Goal: Task Accomplishment & Management: Use online tool/utility

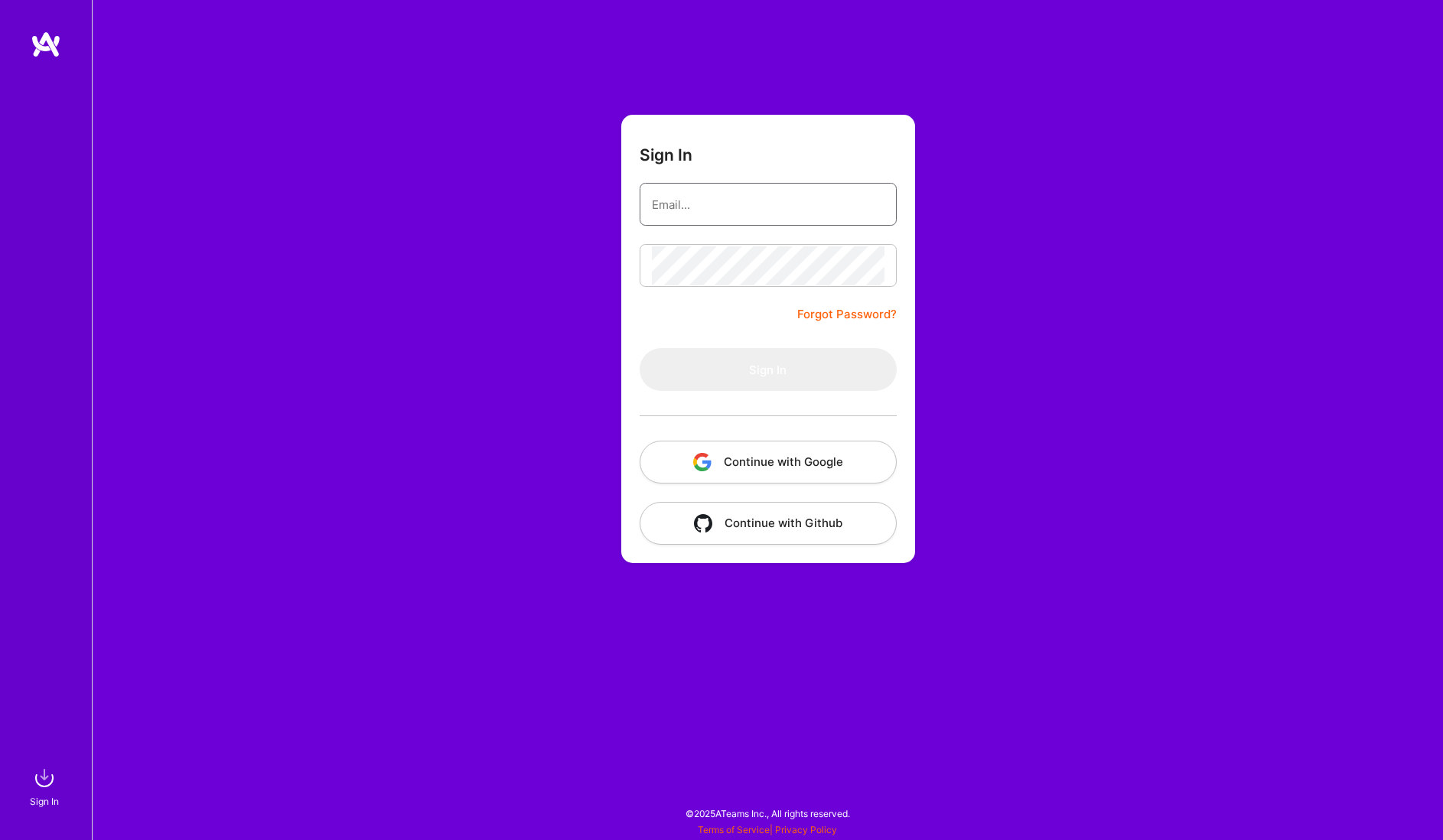
click at [660, 219] on input "email" at bounding box center [768, 204] width 232 height 39
type input "mateusz.cytrowski@gmail.com"
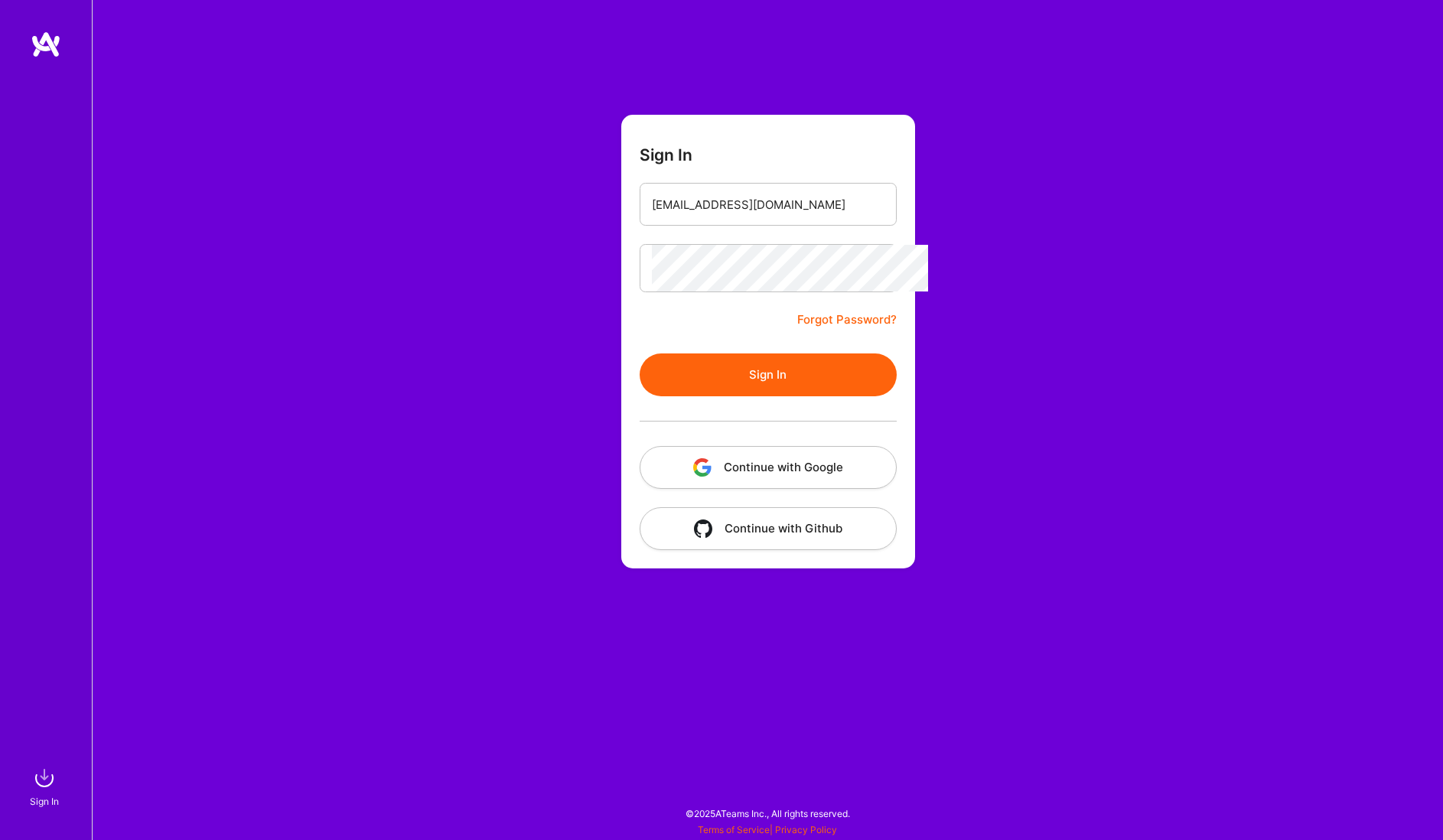
click at [731, 356] on button "Sign In" at bounding box center [768, 375] width 257 height 43
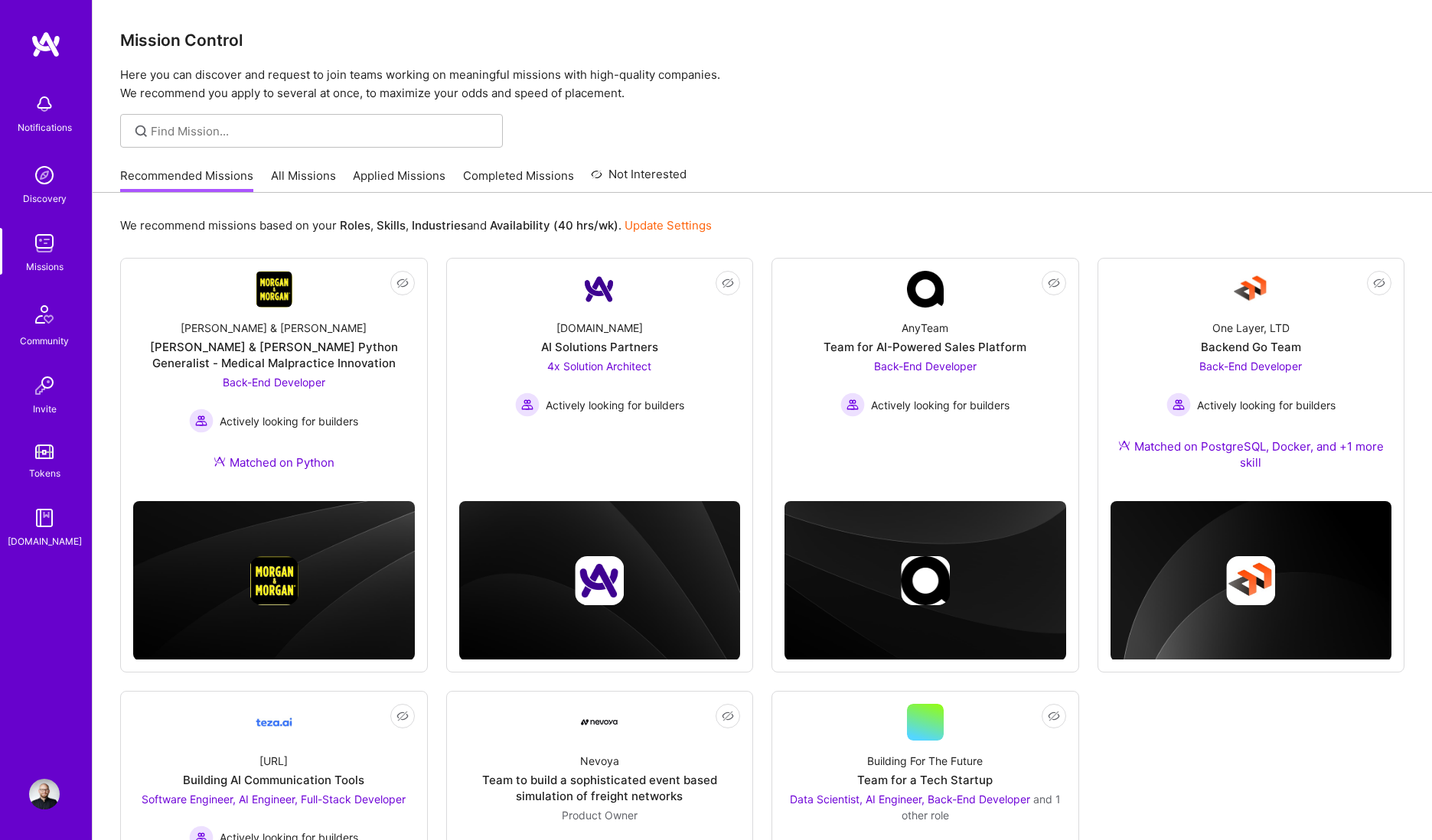
click at [297, 174] on link "All Missions" at bounding box center [303, 180] width 65 height 25
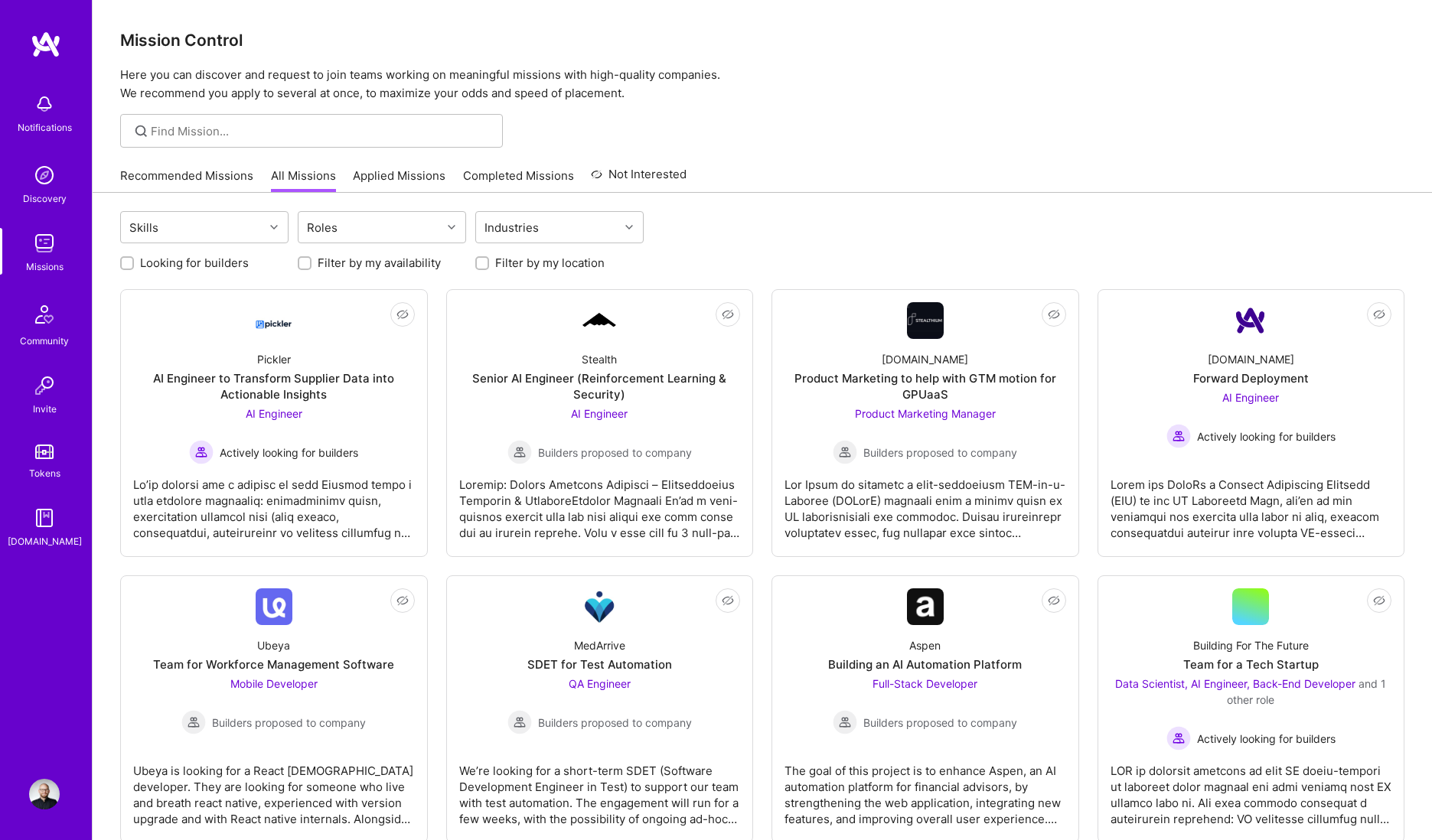
click at [193, 262] on label "Looking for builders" at bounding box center [194, 262] width 108 height 16
click at [134, 262] on input "Looking for builders" at bounding box center [128, 263] width 10 height 10
checkbox input "true"
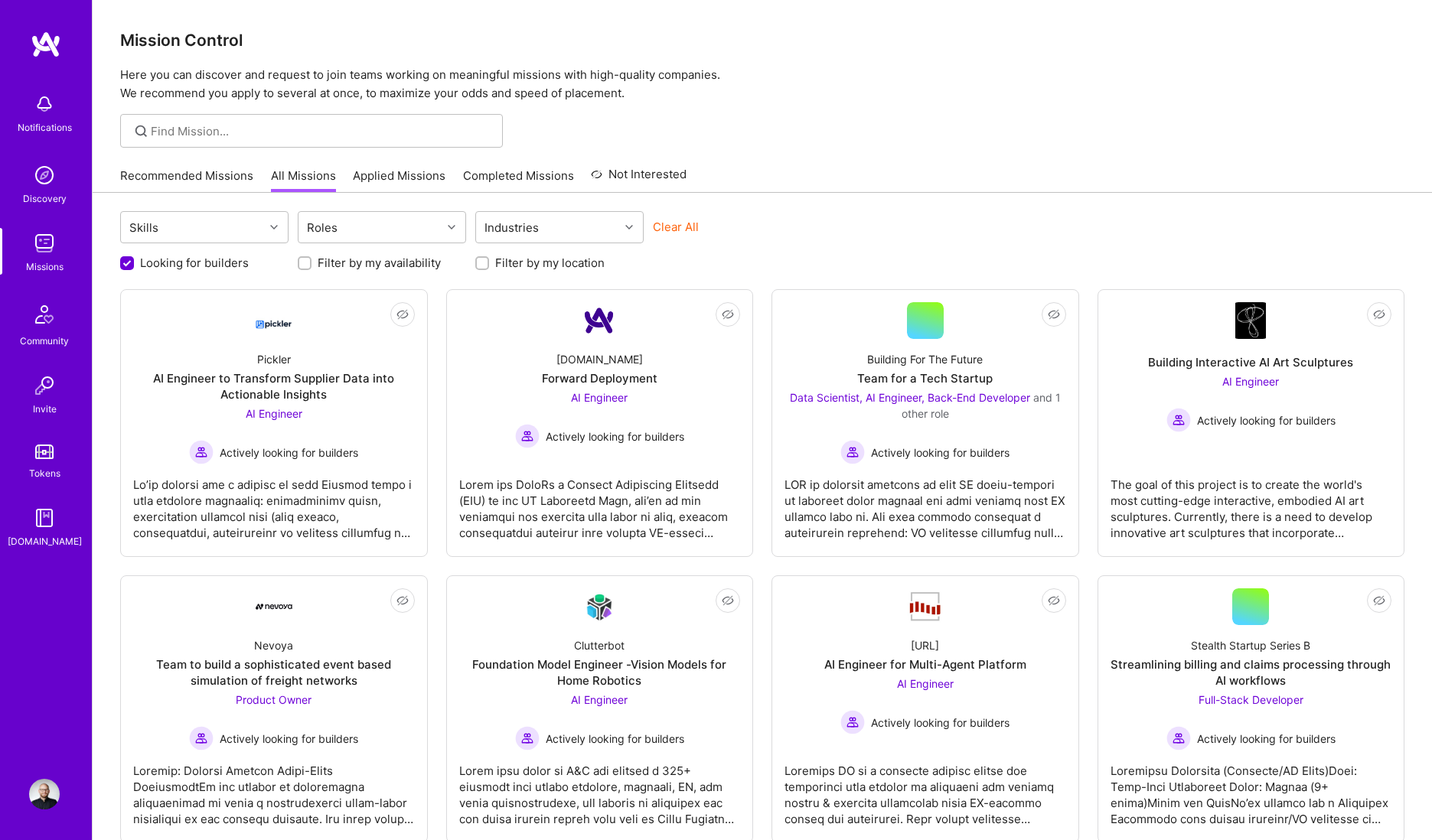
click at [503, 262] on label "Filter by my location" at bounding box center [549, 262] width 109 height 16
click at [489, 262] on input "Filter by my location" at bounding box center [483, 263] width 10 height 10
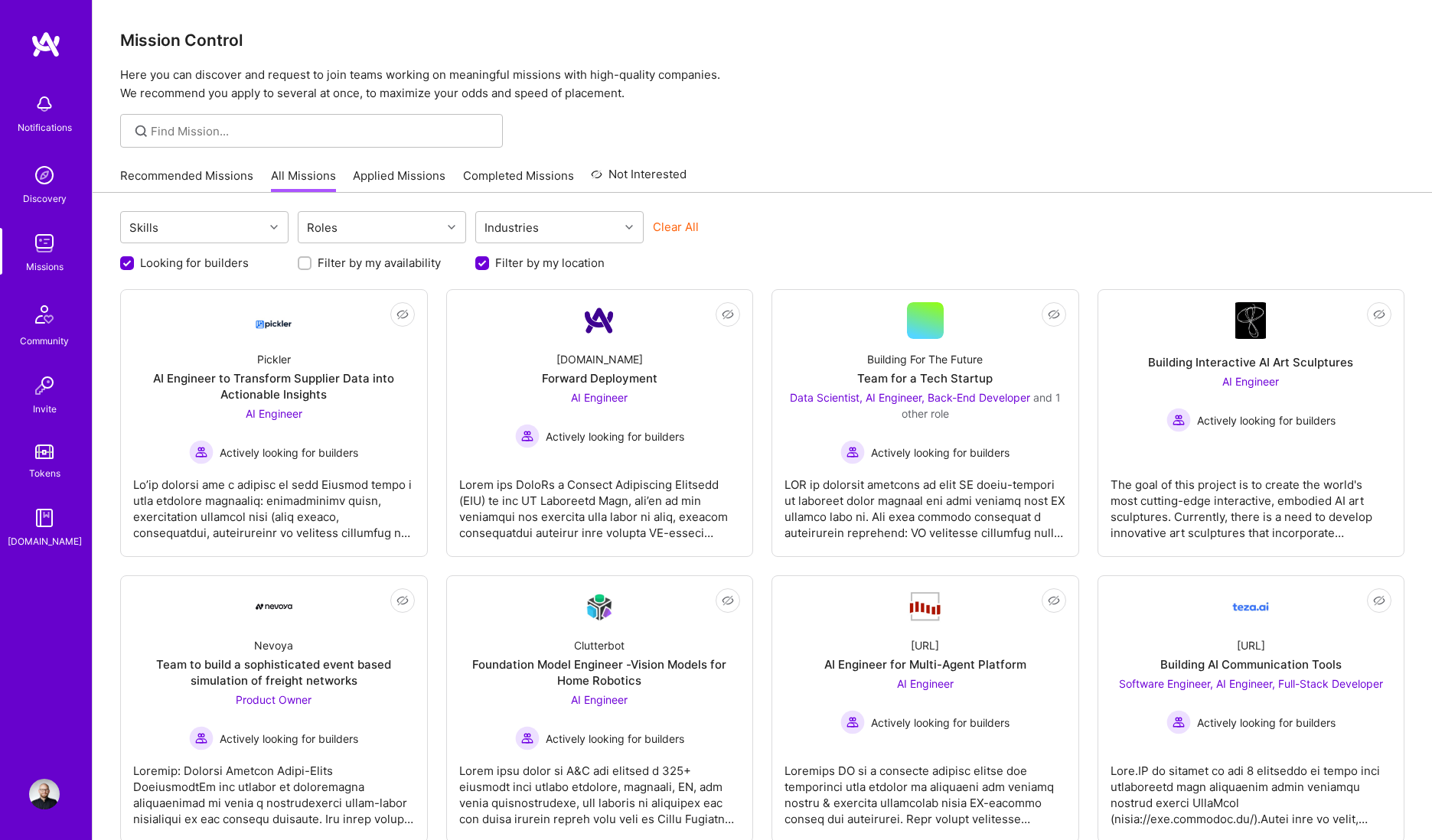
click at [503, 262] on label "Filter by my location" at bounding box center [549, 262] width 109 height 16
click at [490, 262] on input "Filter by my location" at bounding box center [484, 263] width 14 height 14
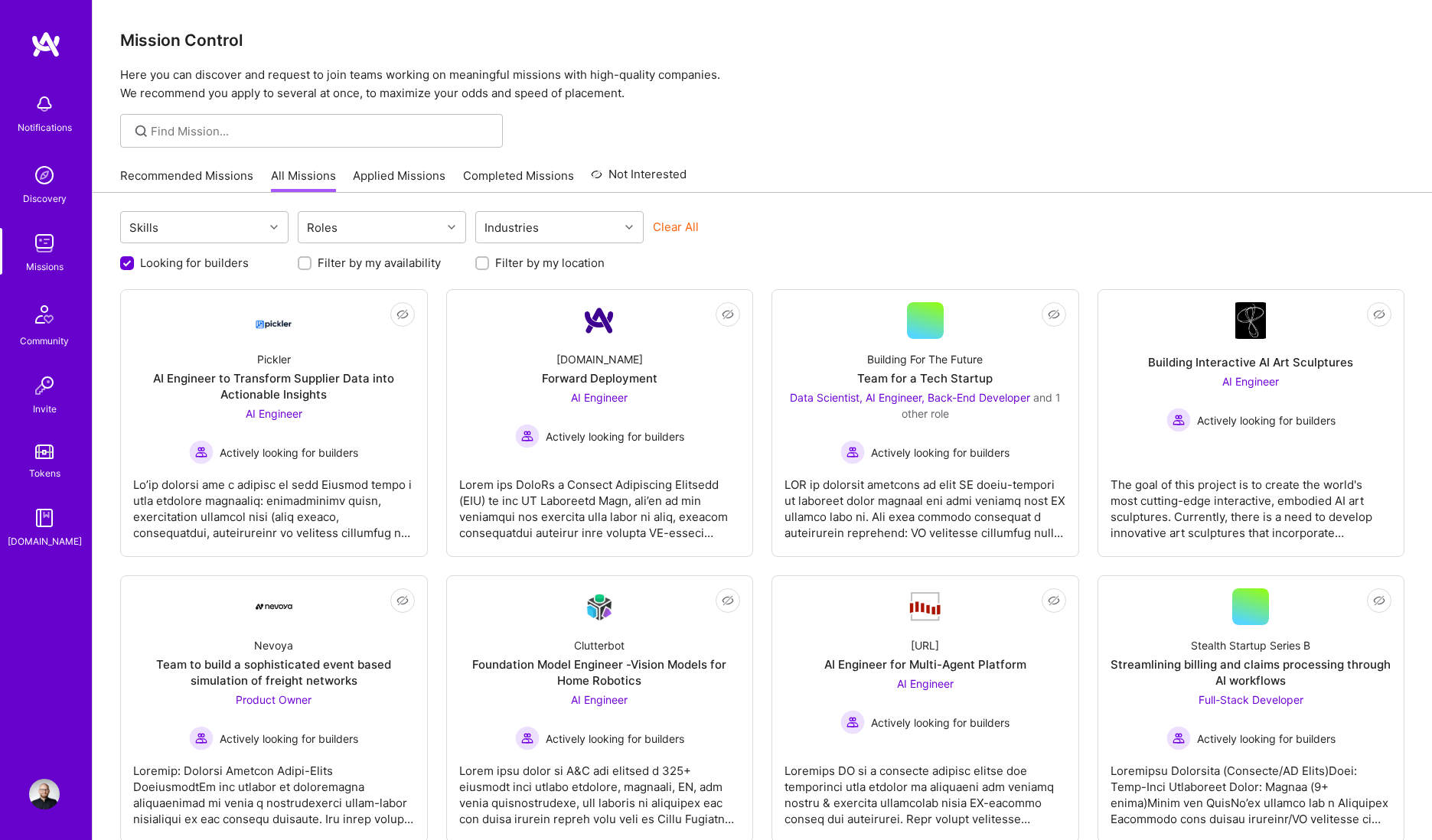
scroll to position [1, 0]
click at [503, 262] on label "Filter by my location" at bounding box center [549, 262] width 109 height 16
click at [489, 262] on input "Filter by my location" at bounding box center [483, 262] width 10 height 10
checkbox input "true"
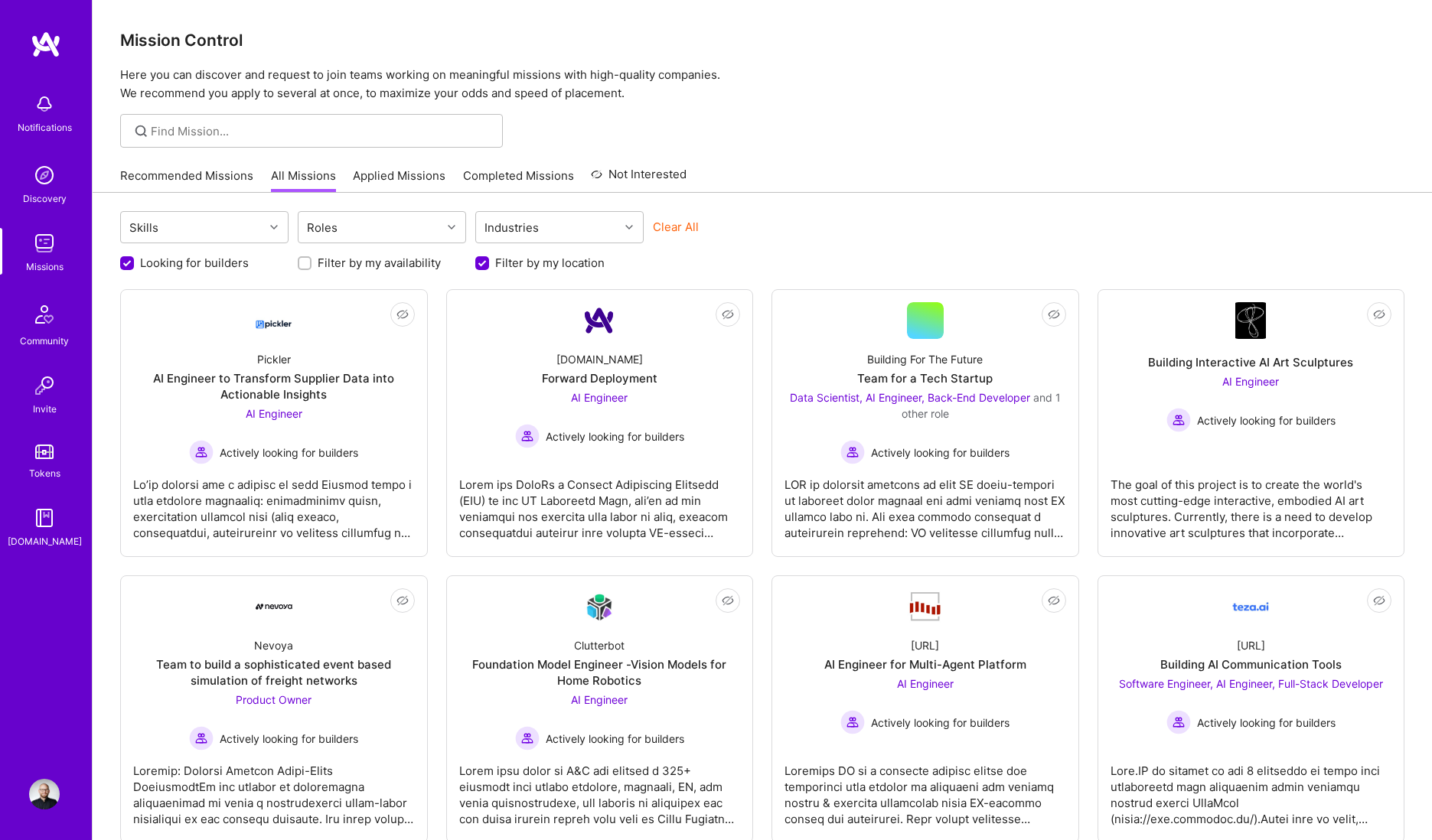
scroll to position [0, 0]
click at [383, 264] on label "Filter by my availability" at bounding box center [379, 262] width 123 height 16
click at [311, 264] on input "Filter by my availability" at bounding box center [306, 263] width 10 height 10
click at [383, 264] on label "Filter by my availability" at bounding box center [379, 262] width 123 height 16
click at [313, 264] on input "Filter by my availability" at bounding box center [306, 263] width 14 height 14
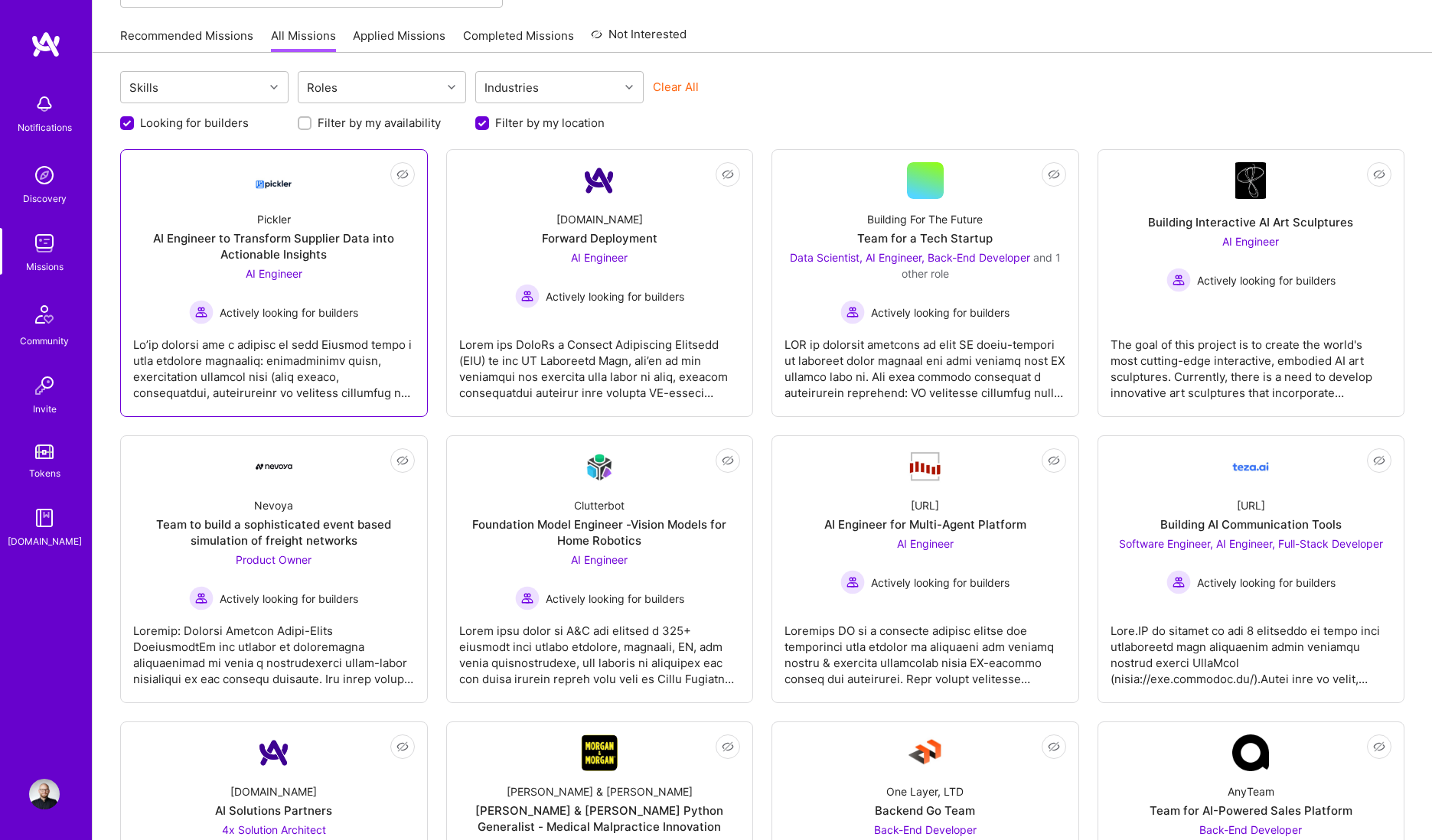
scroll to position [137, 0]
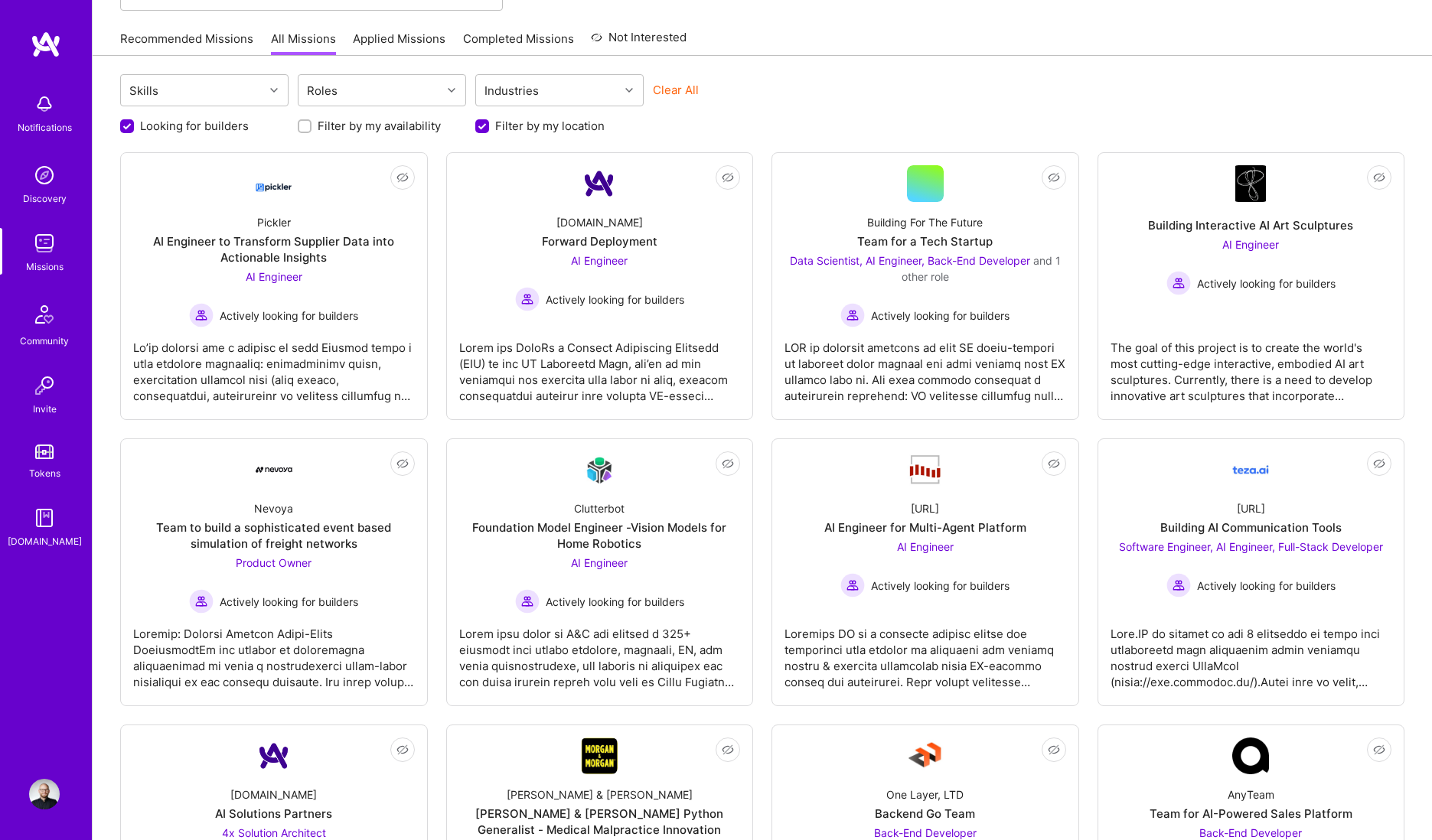
click at [395, 120] on label "Filter by my availability" at bounding box center [379, 125] width 123 height 16
click at [311, 120] on input "Filter by my availability" at bounding box center [306, 125] width 10 height 10
checkbox input "true"
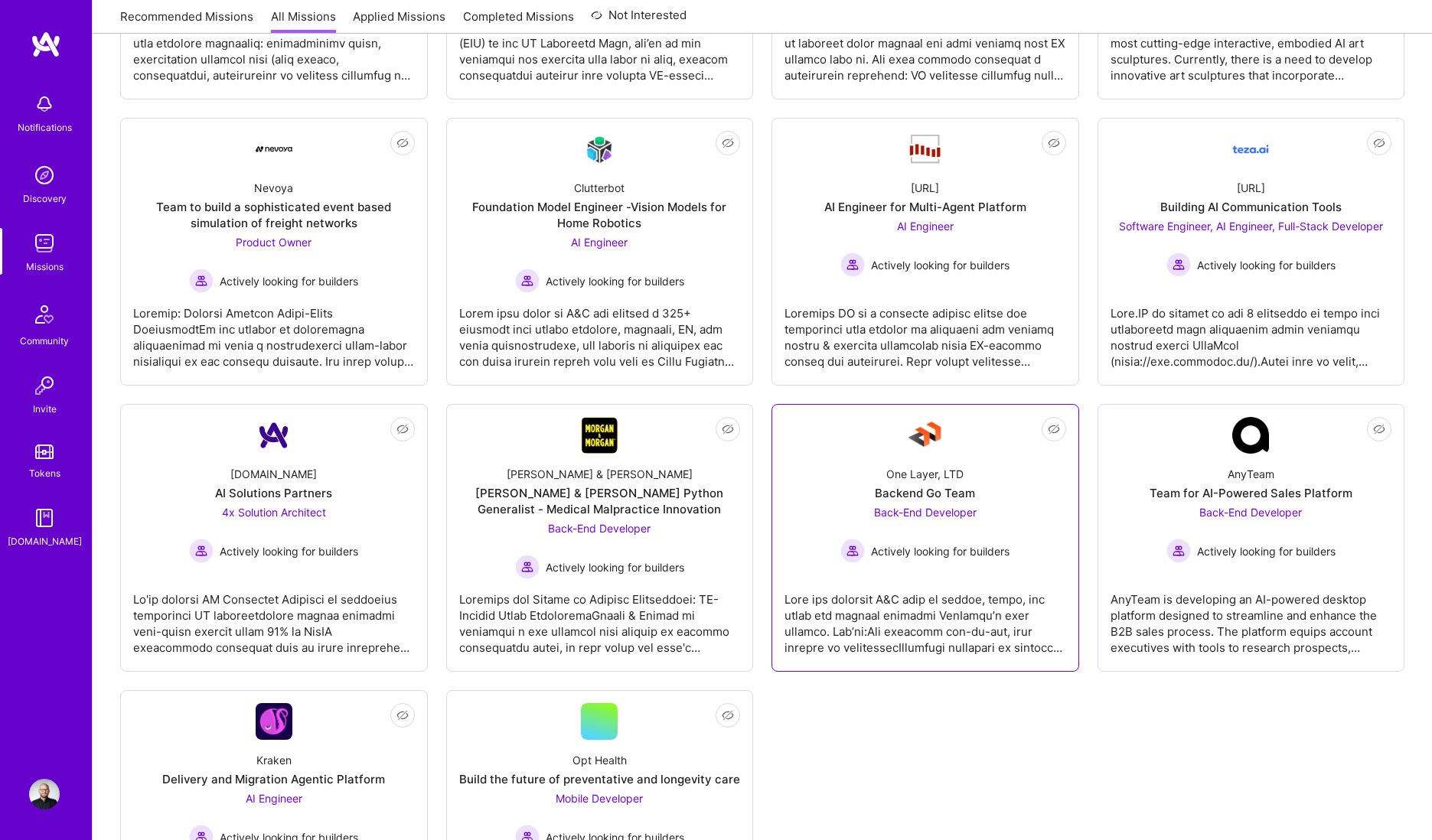
scroll to position [214, 0]
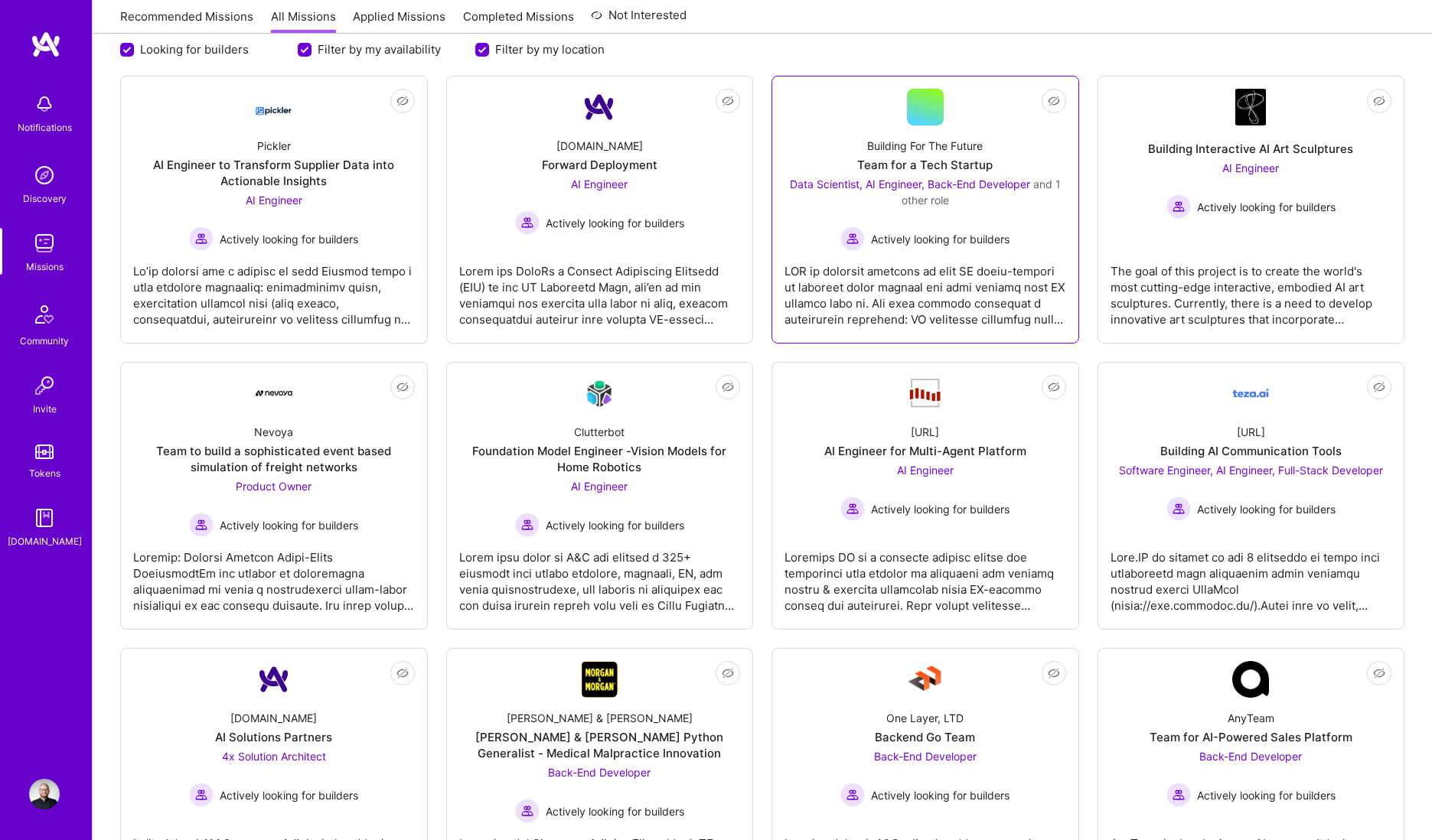
drag, startPoint x: 776, startPoint y: 239, endPoint x: 818, endPoint y: 208, distance: 52.2
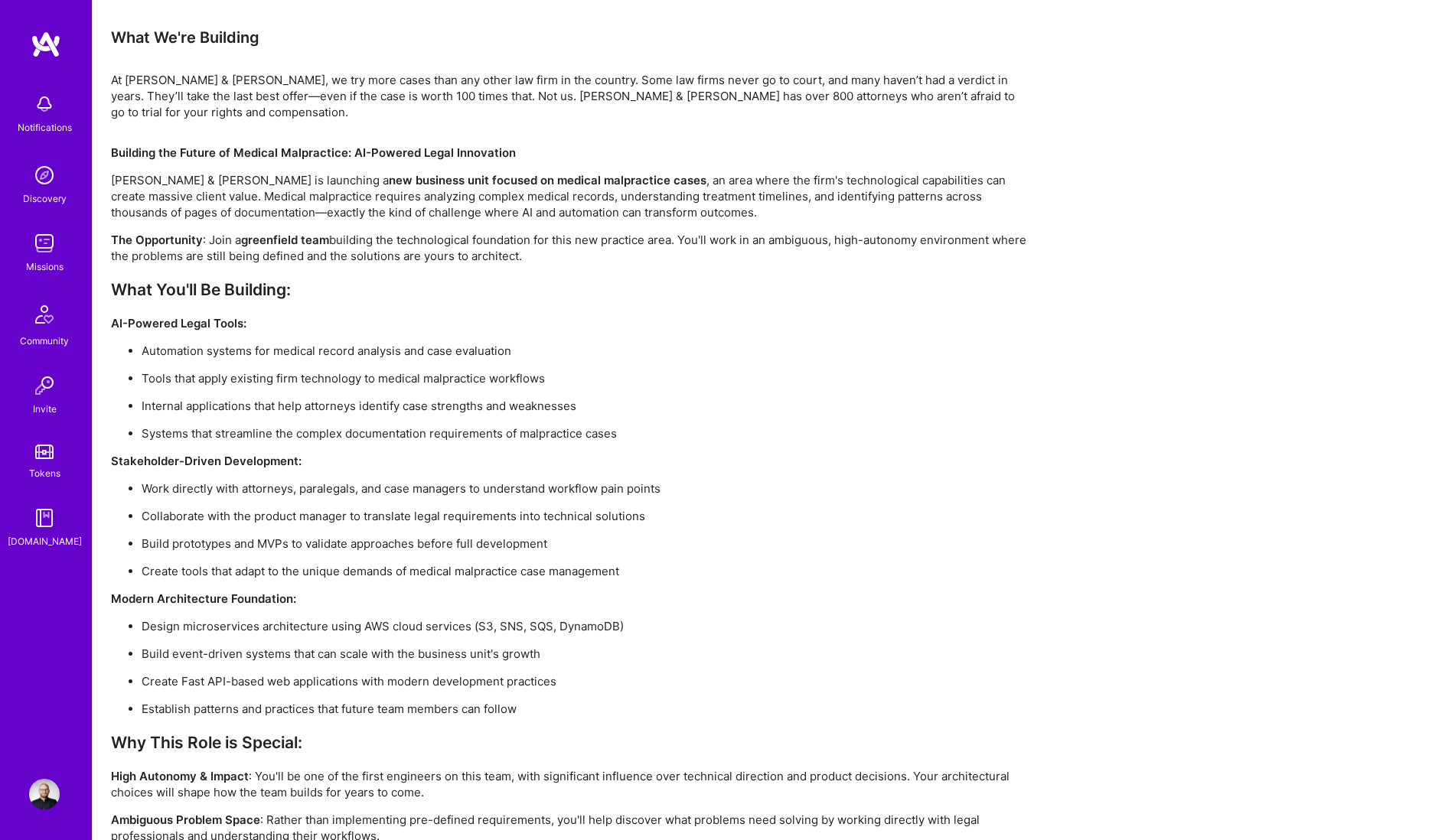
scroll to position [918, 0]
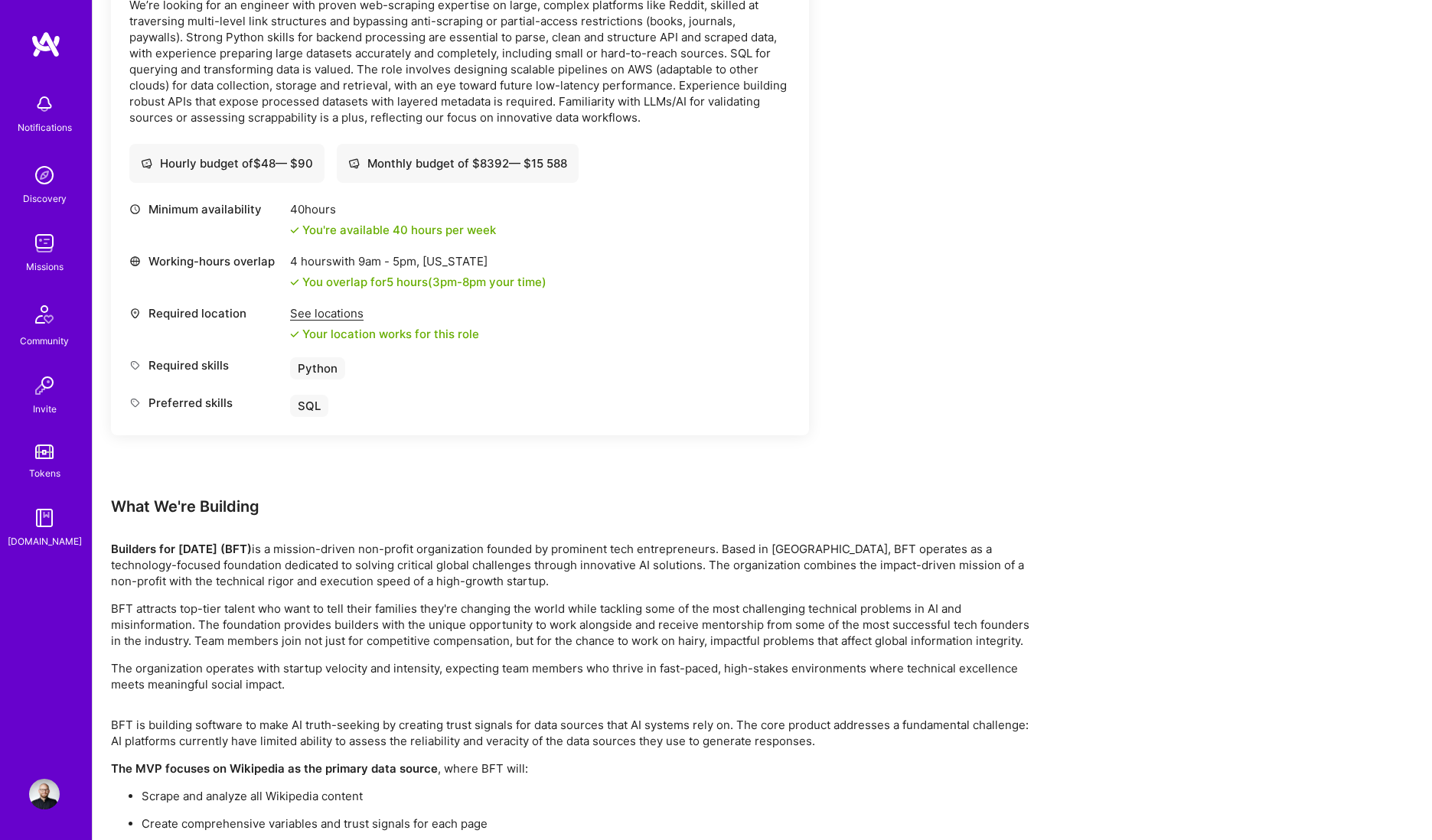
scroll to position [1912, 0]
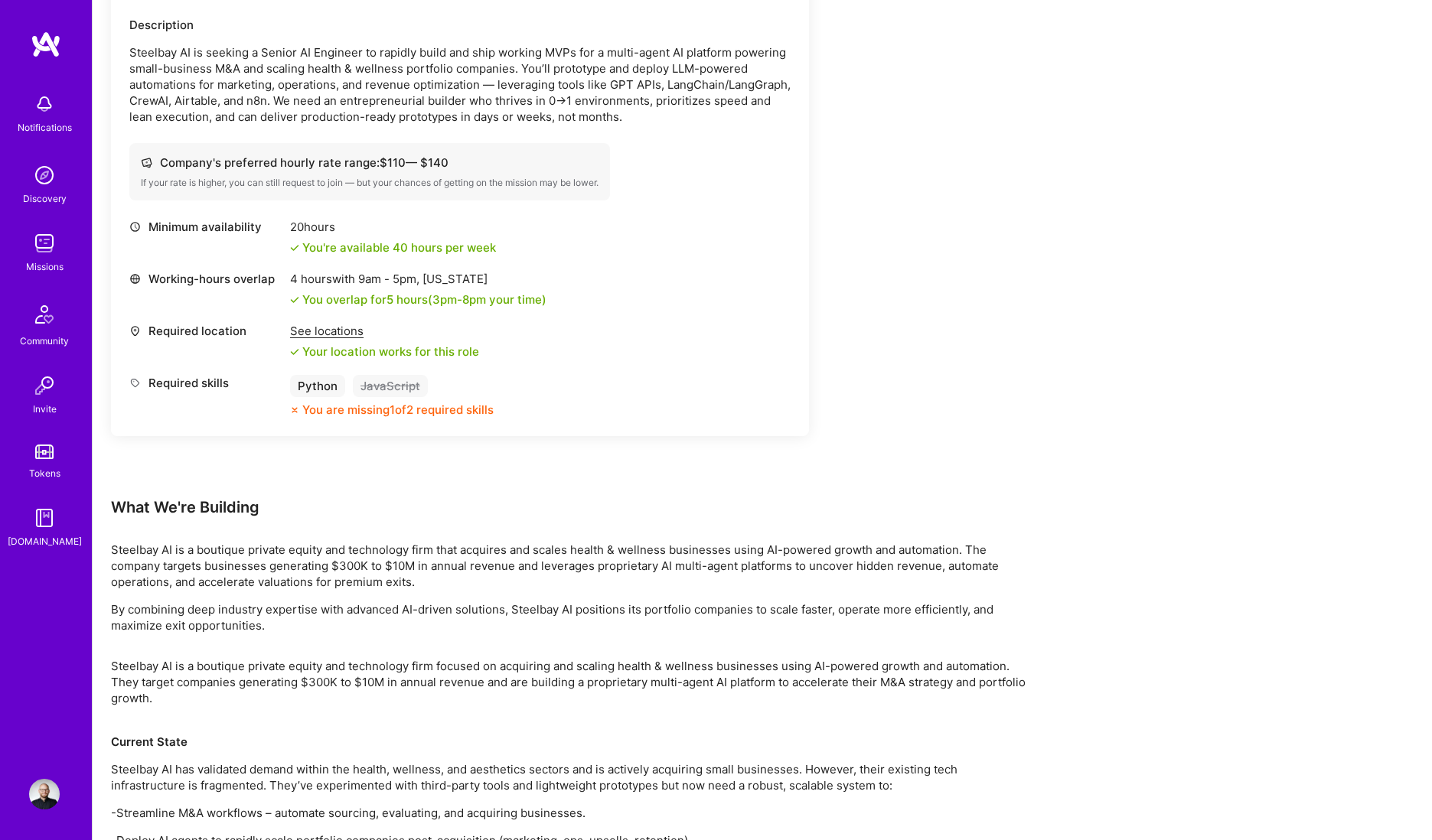
scroll to position [153, 0]
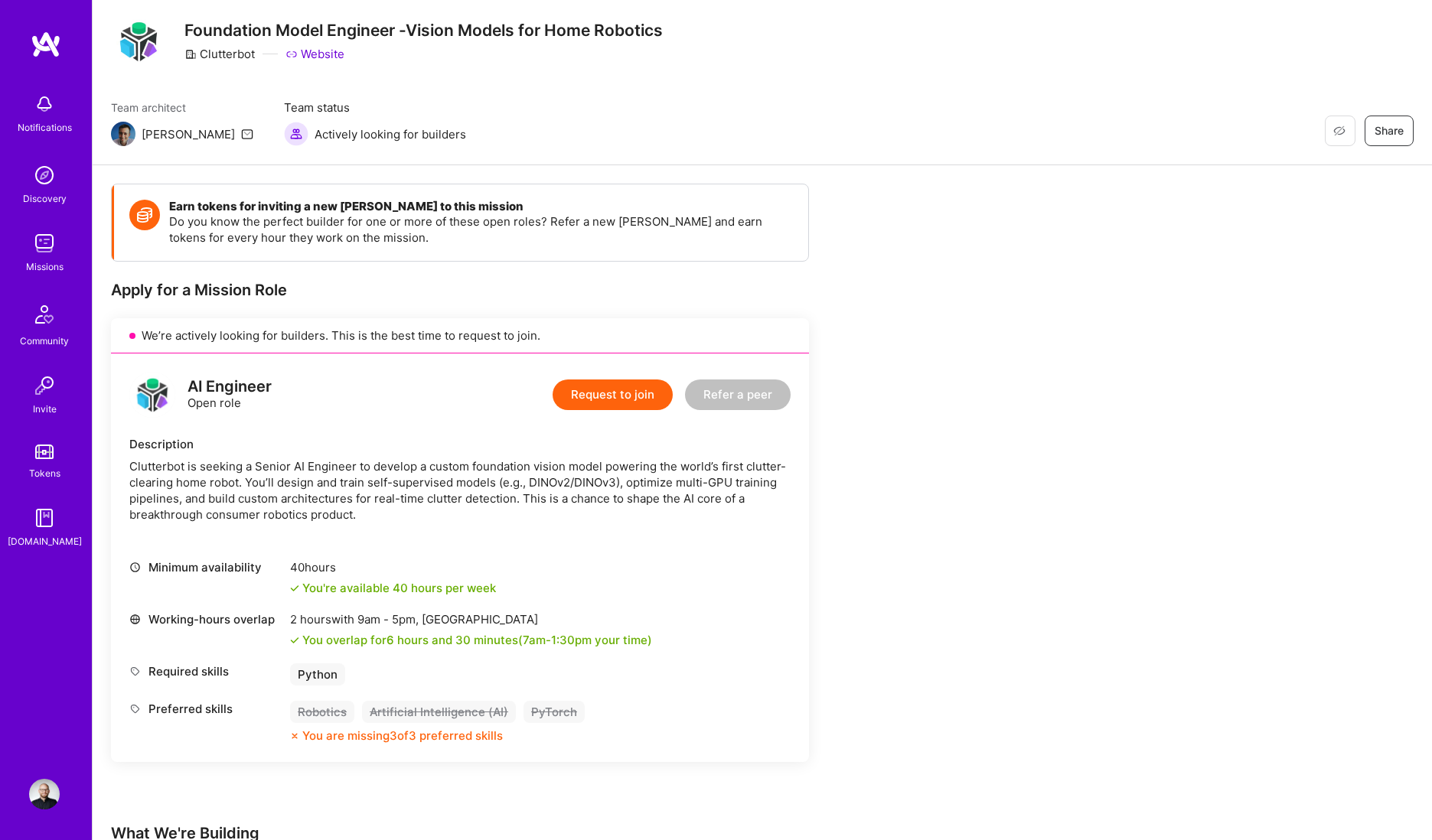
scroll to position [153, 0]
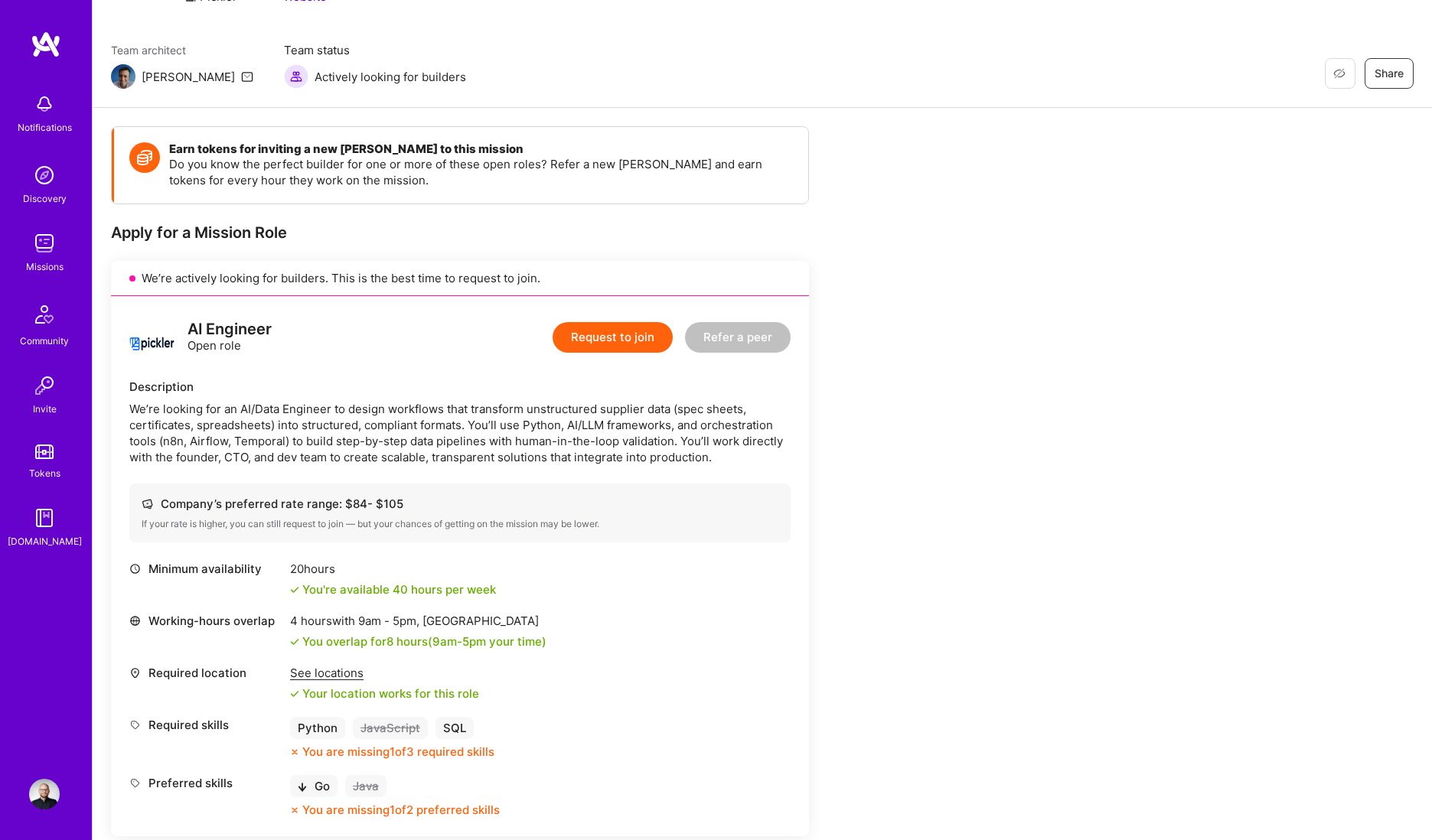
scroll to position [306, 0]
